Goal: Information Seeking & Learning: Learn about a topic

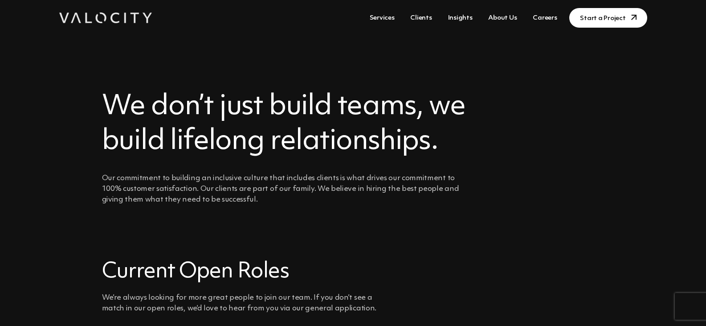
drag, startPoint x: 0, startPoint y: 0, endPoint x: 198, endPoint y: 141, distance: 243.0
click at [198, 141] on h2 "We don’t just build teams, we build lifelong relationships." at bounding box center [286, 123] width 369 height 69
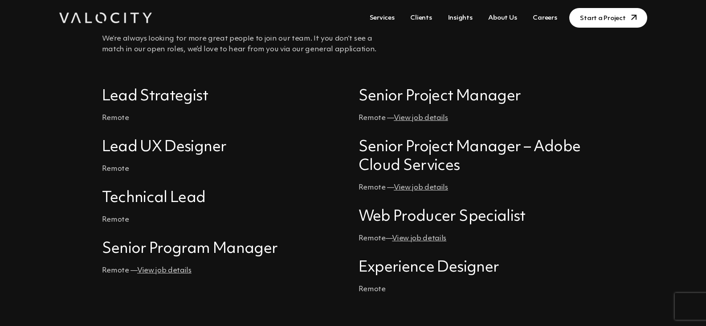
scroll to position [267, 0]
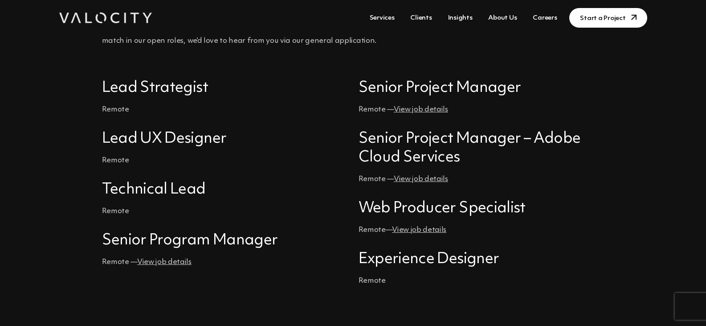
click at [413, 110] on link "View job details" at bounding box center [421, 110] width 54 height 8
click at [158, 265] on link "View job details" at bounding box center [164, 262] width 54 height 8
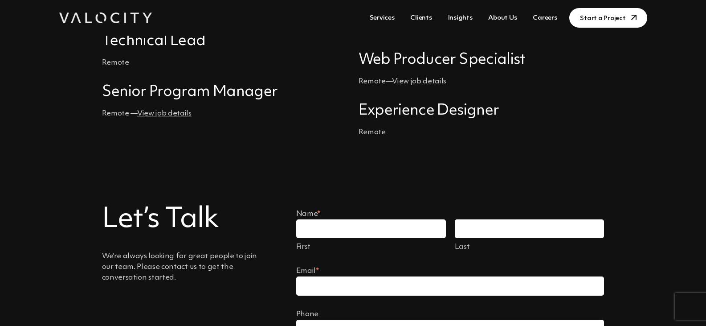
scroll to position [490, 0]
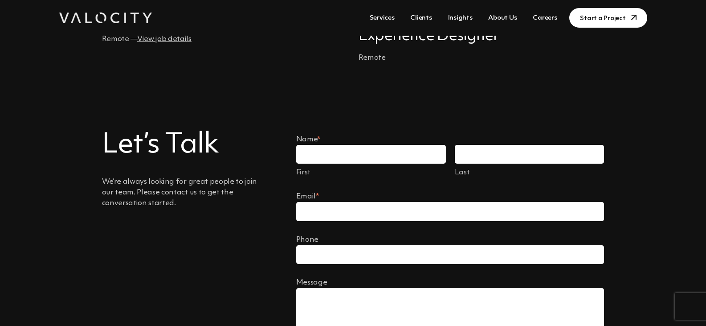
click at [427, 15] on link "Clients" at bounding box center [421, 18] width 29 height 16
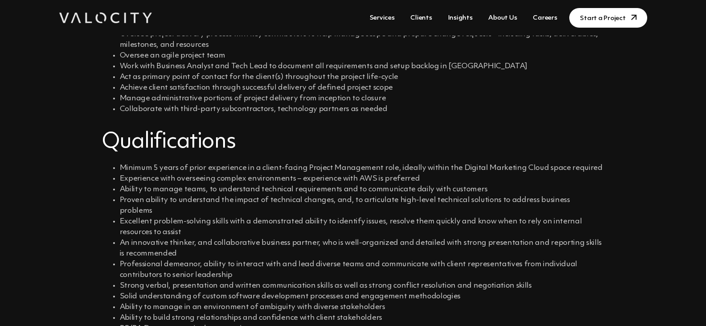
scroll to position [303, 0]
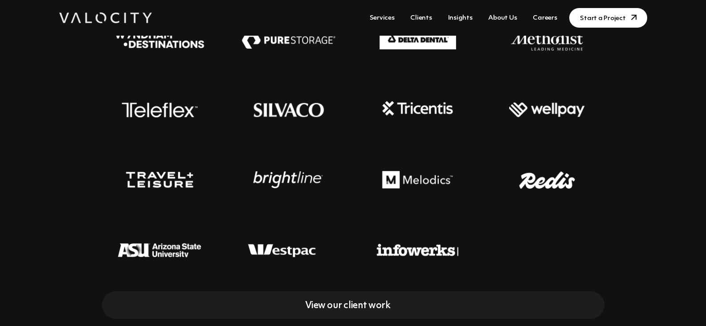
scroll to position [267, 0]
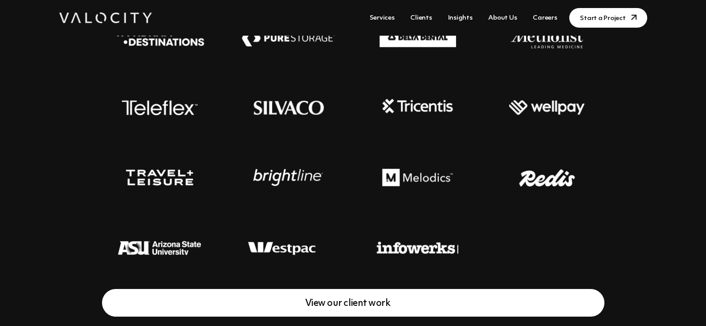
click at [359, 295] on link "View our client work" at bounding box center [353, 303] width 502 height 28
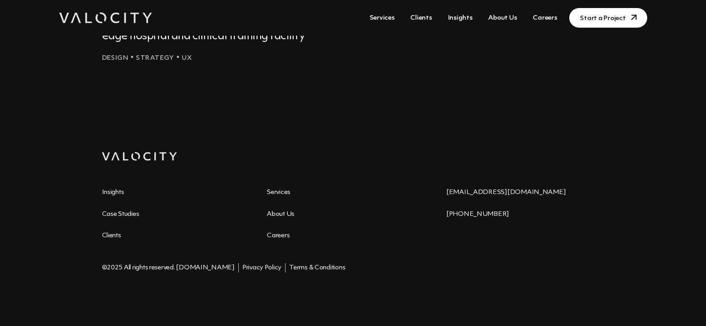
scroll to position [1084, 0]
click at [286, 217] on link "About Us" at bounding box center [281, 214] width 28 height 7
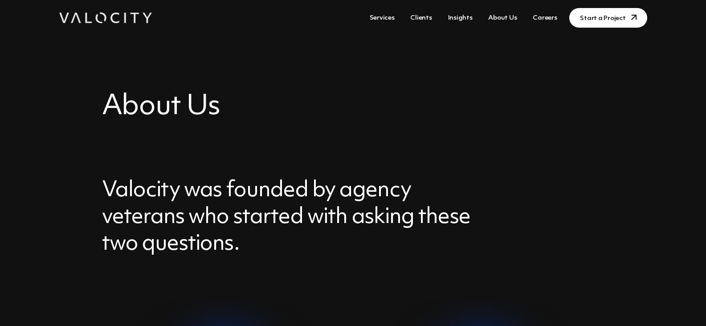
click at [460, 18] on link "Insights" at bounding box center [461, 18] width 32 height 16
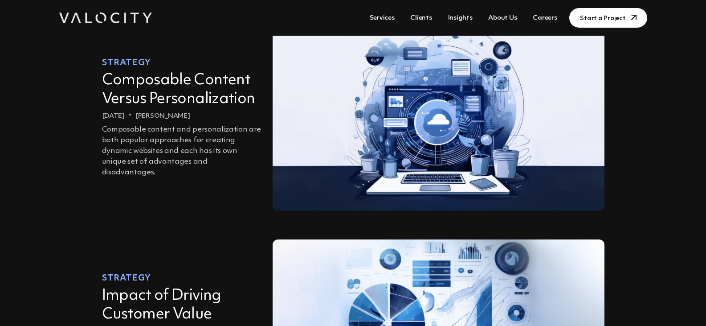
scroll to position [579, 0]
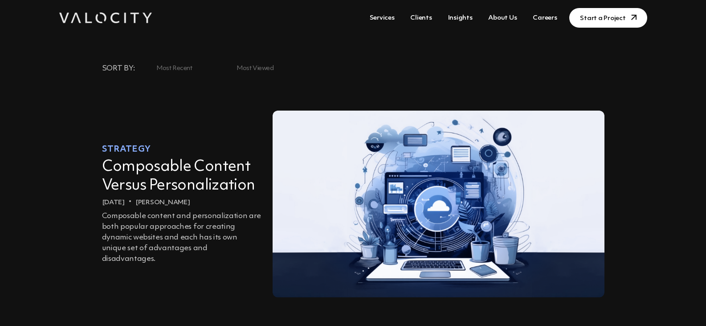
click at [202, 63] on label "Most Recent" at bounding box center [183, 68] width 75 height 20
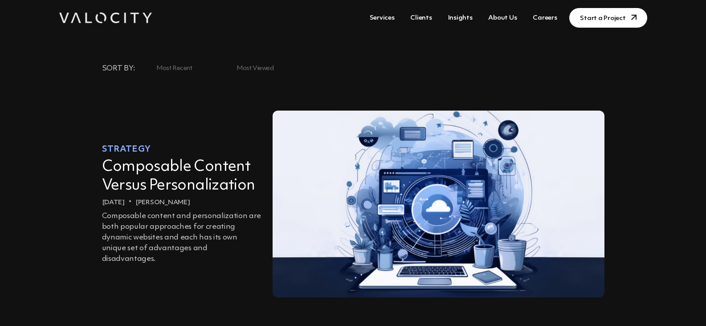
click at [165, 184] on link "Composable Content Versus Personalization" at bounding box center [178, 176] width 153 height 34
